Goal: Task Accomplishment & Management: Use online tool/utility

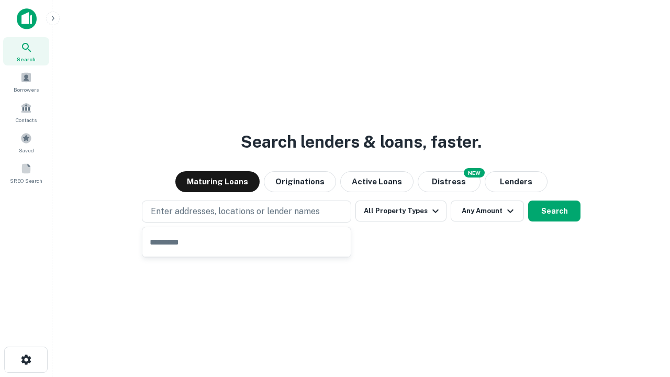
type input "**********"
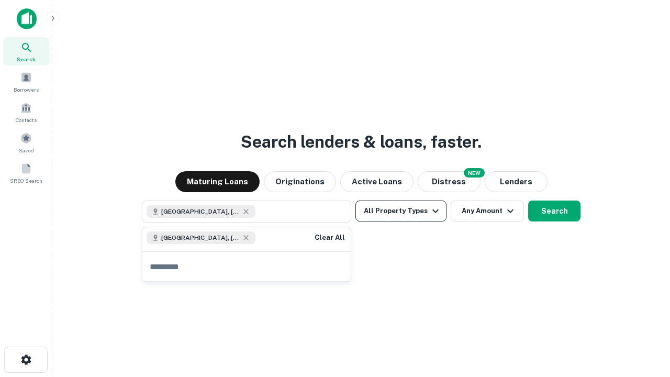
click at [401, 211] on button "All Property Types" at bounding box center [400, 211] width 91 height 21
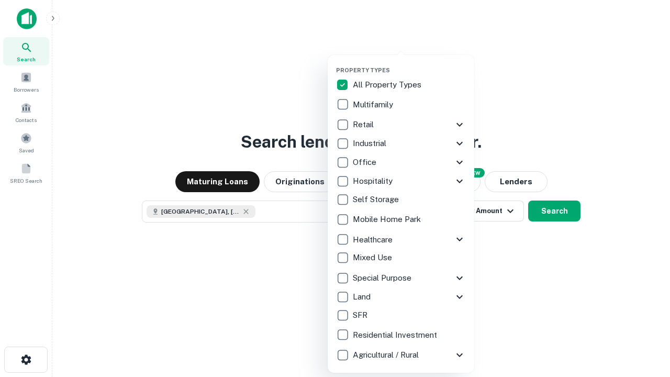
click at [409, 63] on button "button" at bounding box center [409, 63] width 147 height 1
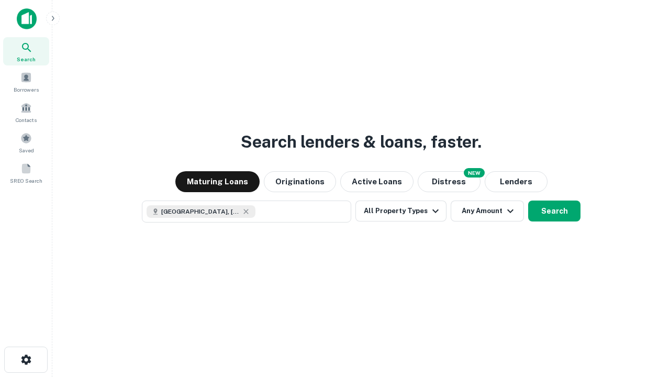
scroll to position [17, 0]
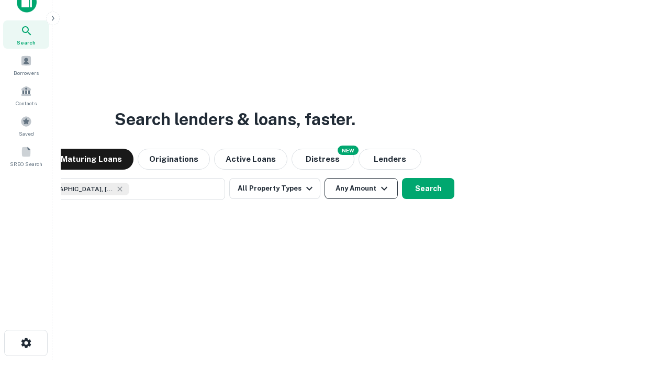
click at [325, 178] on button "Any Amount" at bounding box center [361, 188] width 73 height 21
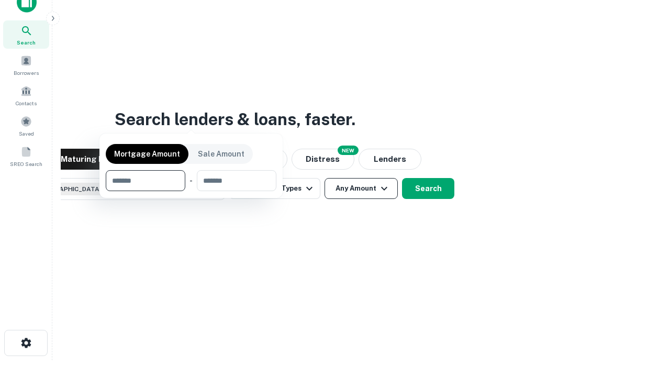
scroll to position [75, 296]
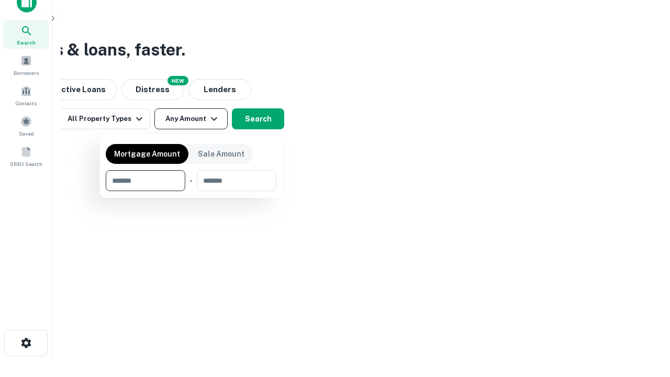
type input "*******"
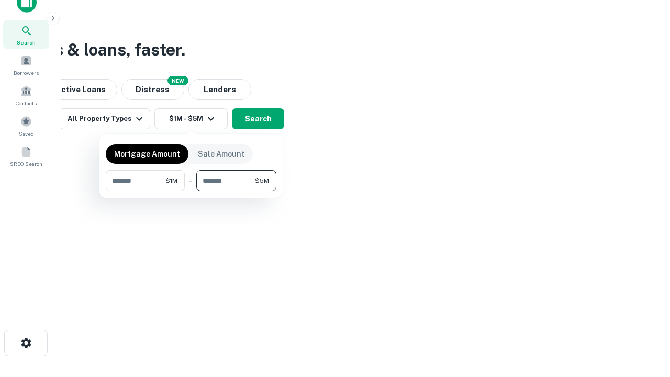
type input "*******"
click at [191, 191] on button "button" at bounding box center [191, 191] width 171 height 1
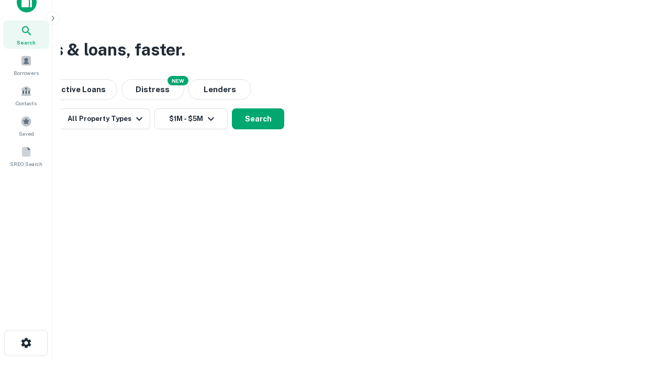
scroll to position [17, 0]
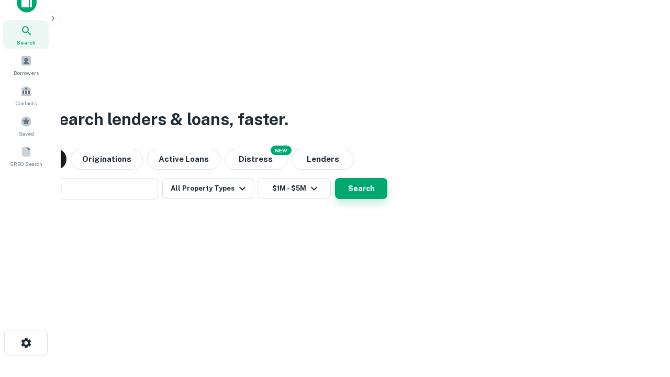
click at [335, 178] on button "Search" at bounding box center [361, 188] width 52 height 21
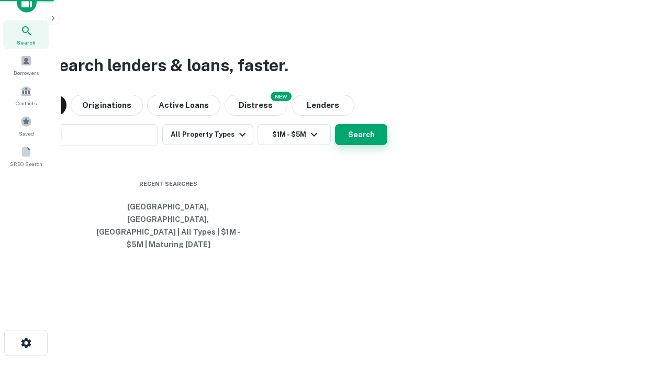
scroll to position [34, 296]
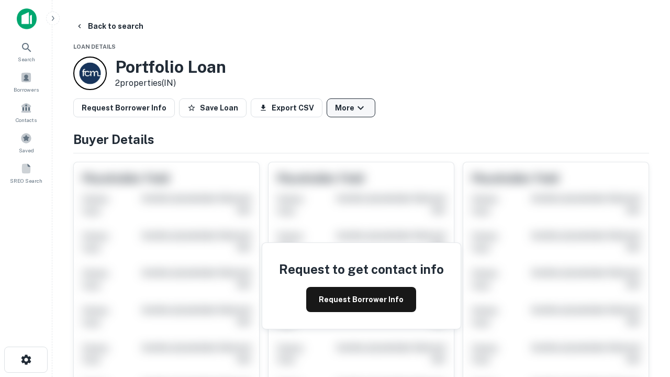
click at [351, 108] on button "More" at bounding box center [351, 107] width 49 height 19
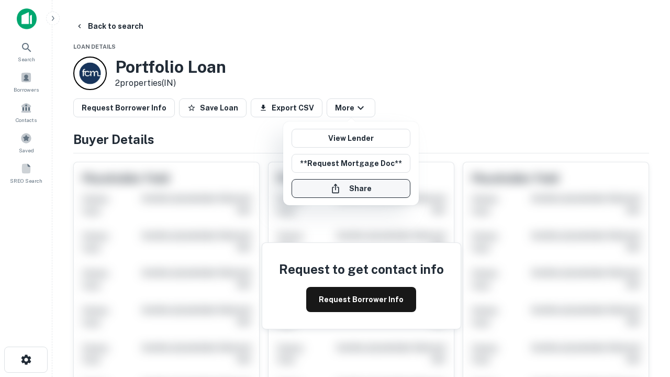
click at [351, 188] on button "Share" at bounding box center [351, 188] width 119 height 19
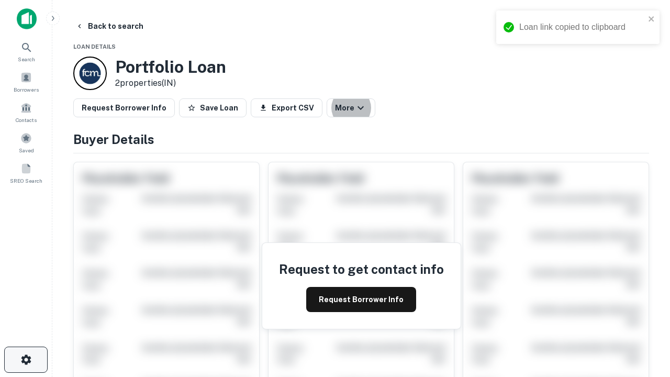
click at [26, 360] on icon "button" at bounding box center [26, 359] width 13 height 13
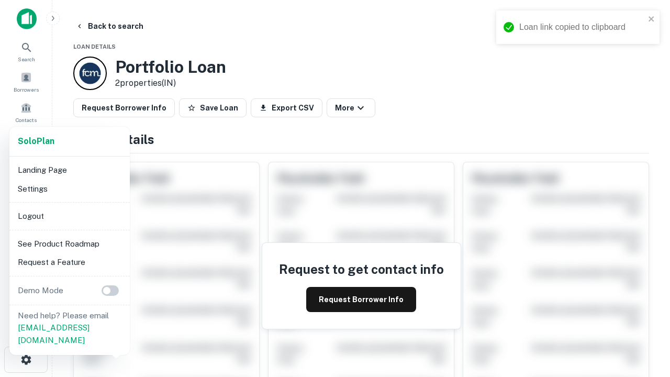
click at [69, 216] on li "Logout" at bounding box center [70, 216] width 112 height 19
